Goal: Task Accomplishment & Management: Use online tool/utility

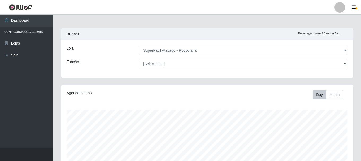
select select "400"
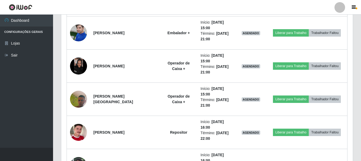
scroll to position [389, 0]
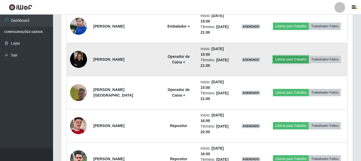
click at [299, 57] on button "Liberar para Trabalho" at bounding box center [291, 59] width 36 height 7
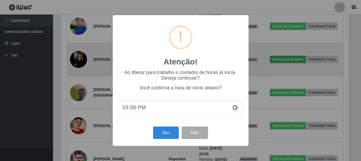
scroll to position [110, 289]
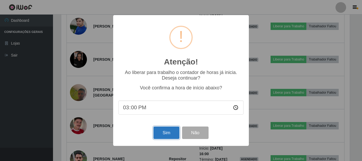
click at [172, 135] on button "Sim" at bounding box center [167, 133] width 26 height 12
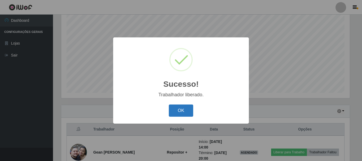
click at [186, 114] on button "OK" at bounding box center [181, 111] width 25 height 12
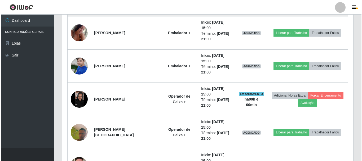
scroll to position [362, 0]
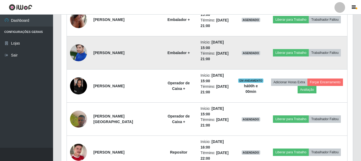
click at [73, 57] on img at bounding box center [78, 52] width 17 height 23
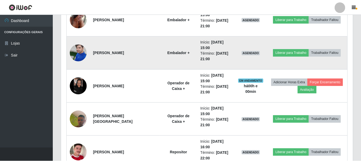
scroll to position [110, 289]
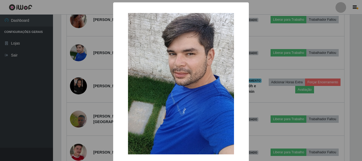
click at [265, 88] on div "× OK Cancel" at bounding box center [181, 80] width 362 height 161
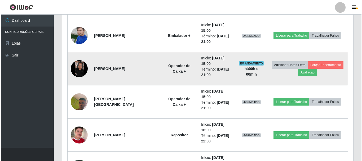
scroll to position [389, 0]
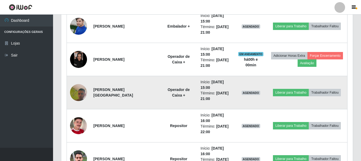
click at [84, 96] on img at bounding box center [78, 93] width 17 height 38
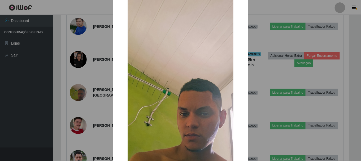
scroll to position [0, 0]
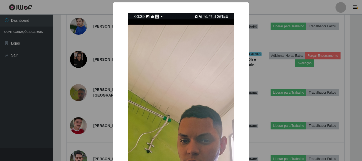
click at [269, 55] on div "× OK Cancel" at bounding box center [181, 80] width 362 height 161
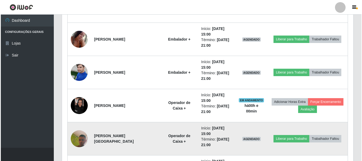
scroll to position [309, 0]
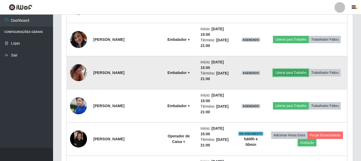
click at [276, 72] on button "Liberar para Trabalho" at bounding box center [291, 72] width 36 height 7
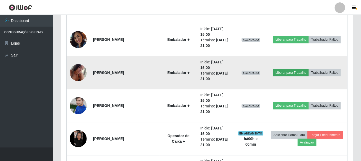
scroll to position [110, 289]
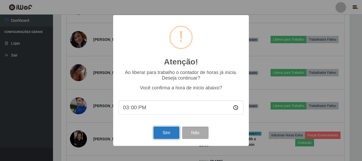
click at [167, 135] on button "Sim" at bounding box center [167, 133] width 26 height 12
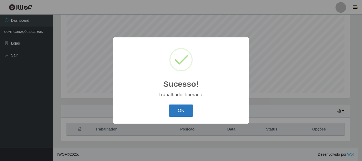
click at [178, 113] on button "OK" at bounding box center [181, 111] width 25 height 12
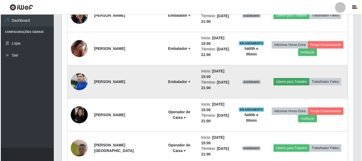
scroll to position [336, 0]
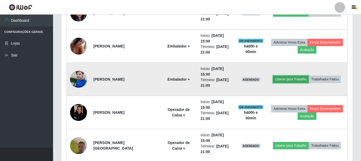
click at [286, 81] on button "Liberar para Trabalho" at bounding box center [291, 79] width 36 height 7
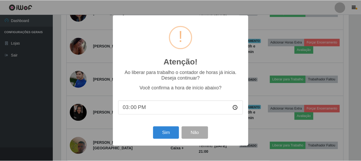
scroll to position [110, 289]
click at [159, 137] on button "Sim" at bounding box center [167, 133] width 26 height 12
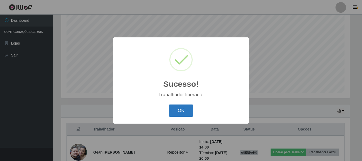
click at [183, 112] on button "OK" at bounding box center [181, 111] width 25 height 12
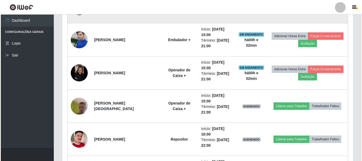
scroll to position [389, 0]
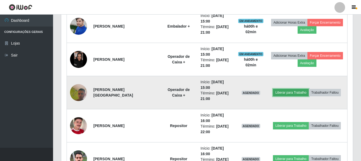
click at [281, 93] on button "Liberar para Trabalho" at bounding box center [291, 92] width 36 height 7
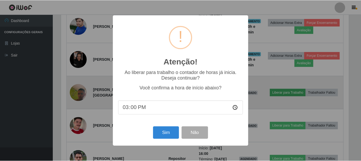
scroll to position [110, 289]
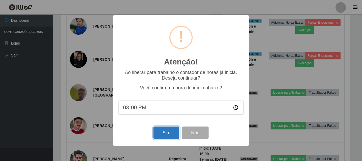
click at [167, 132] on button "Sim" at bounding box center [167, 133] width 26 height 12
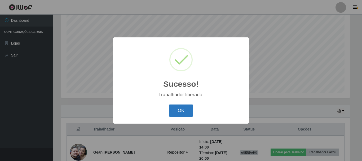
click at [182, 111] on button "OK" at bounding box center [181, 111] width 25 height 12
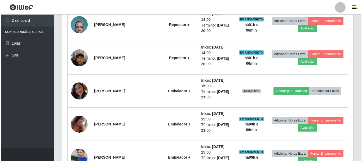
scroll to position [256, 0]
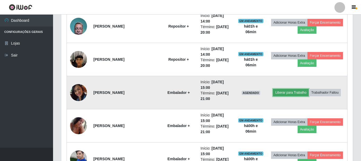
click at [291, 90] on button "Liberar para Trabalho" at bounding box center [291, 92] width 36 height 7
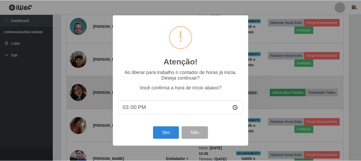
scroll to position [110, 289]
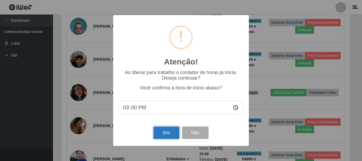
click at [162, 133] on button "Sim" at bounding box center [167, 133] width 26 height 12
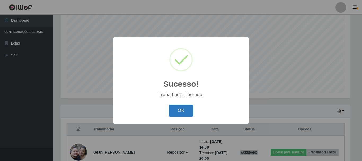
click at [189, 114] on button "OK" at bounding box center [181, 111] width 25 height 12
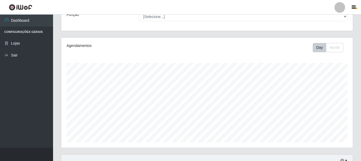
scroll to position [44, 0]
